Goal: Task Accomplishment & Management: Manage account settings

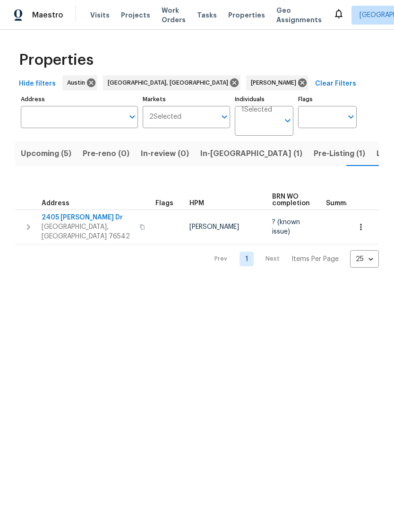
scroll to position [0, 13]
click at [71, 215] on span "2405 [PERSON_NAME] Dr" at bounding box center [88, 217] width 92 height 9
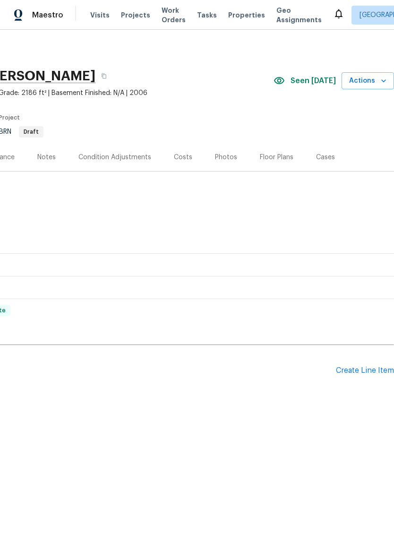
scroll to position [0, 140]
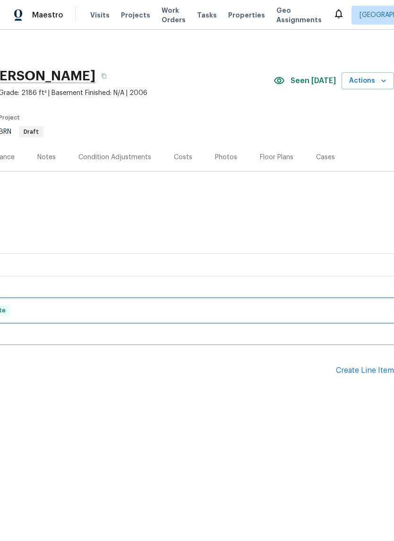
click at [238, 321] on div "RENOVATION 7/21/25 - 7/28/25 Complete" at bounding box center [127, 310] width 534 height 23
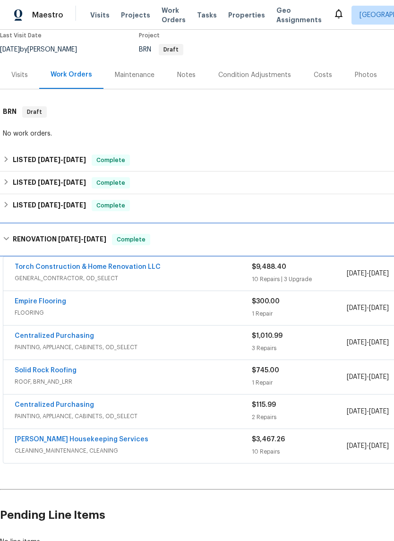
scroll to position [82, 0]
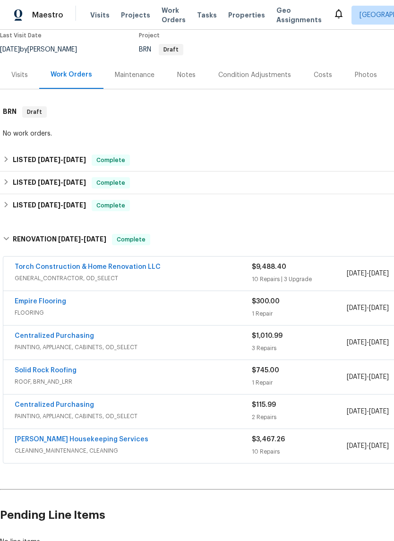
click at [202, 445] on div "Arelis Housekeeping Services" at bounding box center [133, 440] width 237 height 11
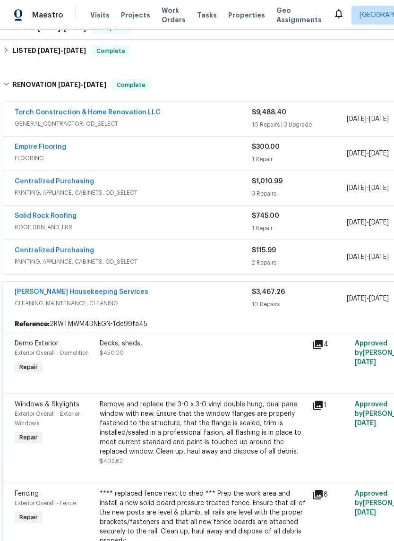
scroll to position [243, 0]
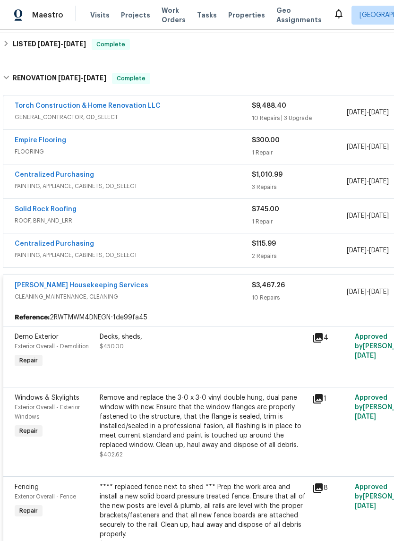
click at [193, 299] on span "CLEANING_MAINTENANCE, CLEANING" at bounding box center [133, 296] width 237 height 9
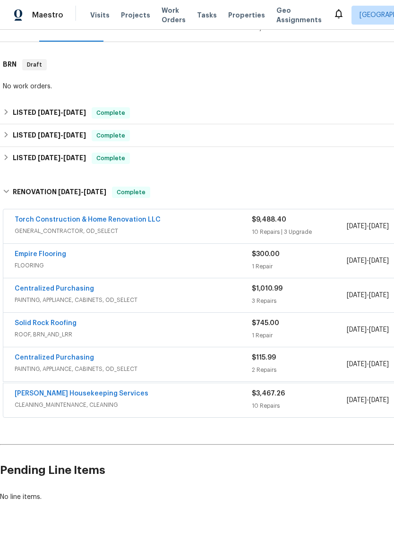
scroll to position [129, 0]
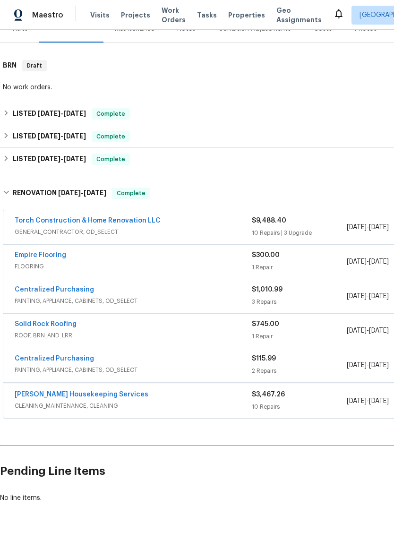
click at [191, 290] on div "Centralized Purchasing" at bounding box center [133, 290] width 237 height 11
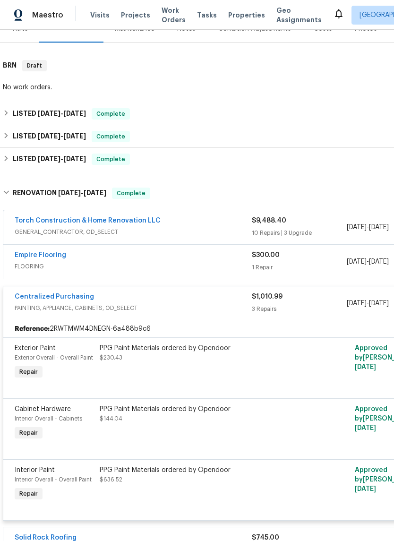
click at [204, 310] on span "PAINTING, APPLIANCE, CABINETS, OD_SELECT" at bounding box center [133, 307] width 237 height 9
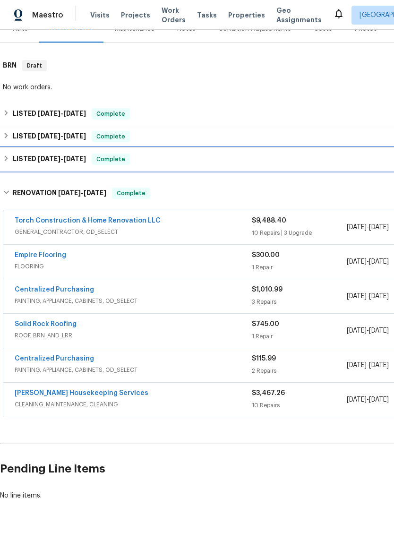
click at [157, 157] on div "LISTED 8/28/25 - 8/28/25 Complete" at bounding box center [267, 159] width 528 height 11
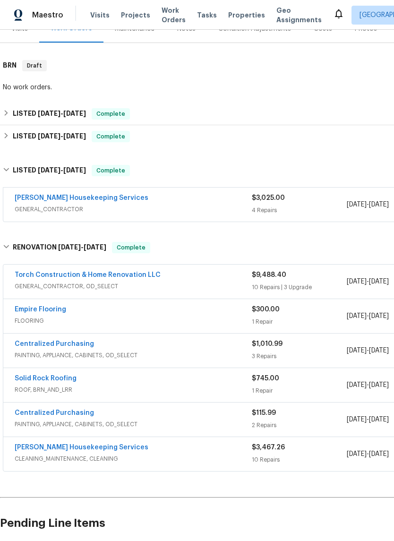
click at [206, 206] on span "GENERAL_CONTRACTOR" at bounding box center [133, 209] width 237 height 9
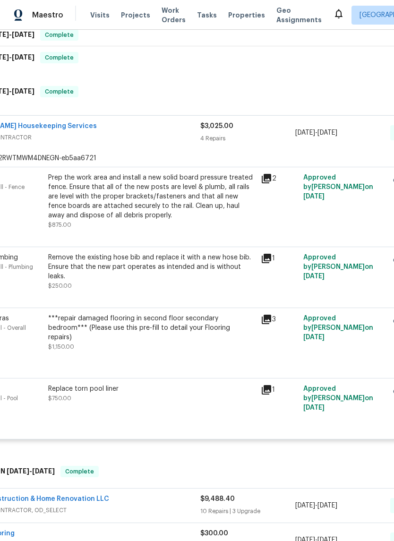
scroll to position [184, 78]
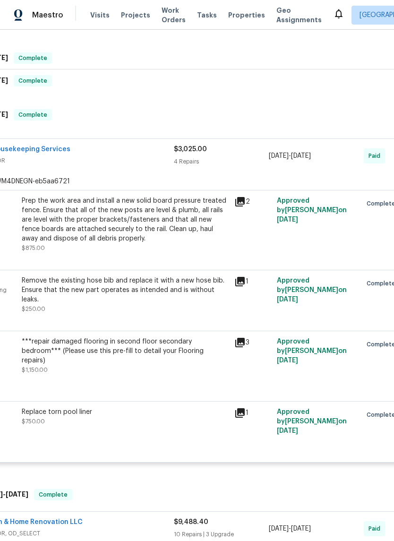
click at [219, 440] on div "Replace torn pool liner $750.00" at bounding box center [125, 425] width 213 height 43
